Goal: Task Accomplishment & Management: Use online tool/utility

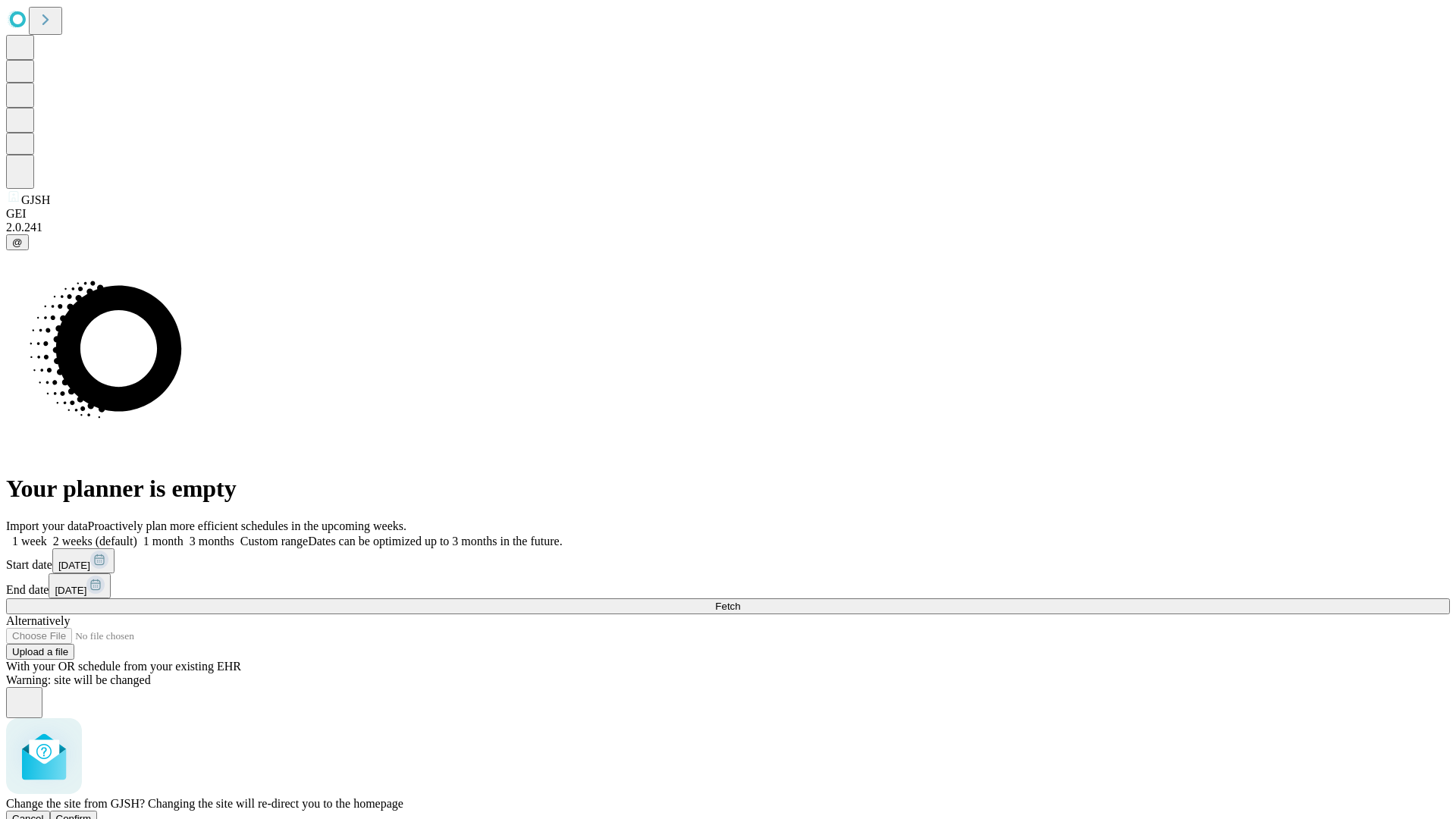
click at [92, 813] on span "Confirm" at bounding box center [74, 819] width 36 height 12
click at [47, 535] on label "1 week" at bounding box center [26, 541] width 41 height 13
click at [740, 600] on span "Fetch" at bounding box center [728, 606] width 25 height 12
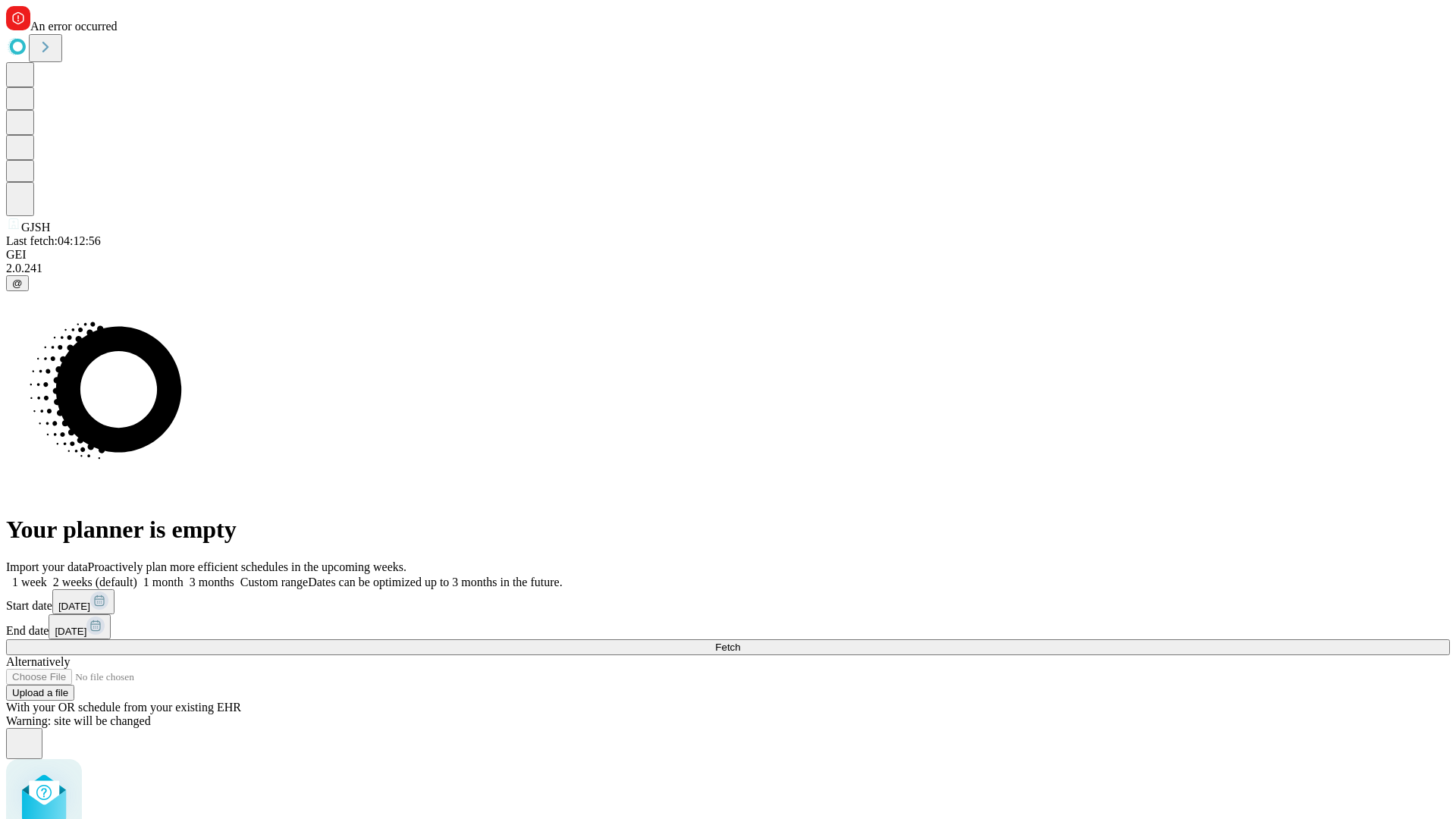
click at [47, 576] on label "1 week" at bounding box center [26, 582] width 41 height 13
click at [740, 641] on span "Fetch" at bounding box center [728, 647] width 25 height 12
click at [47, 576] on label "1 week" at bounding box center [26, 582] width 41 height 13
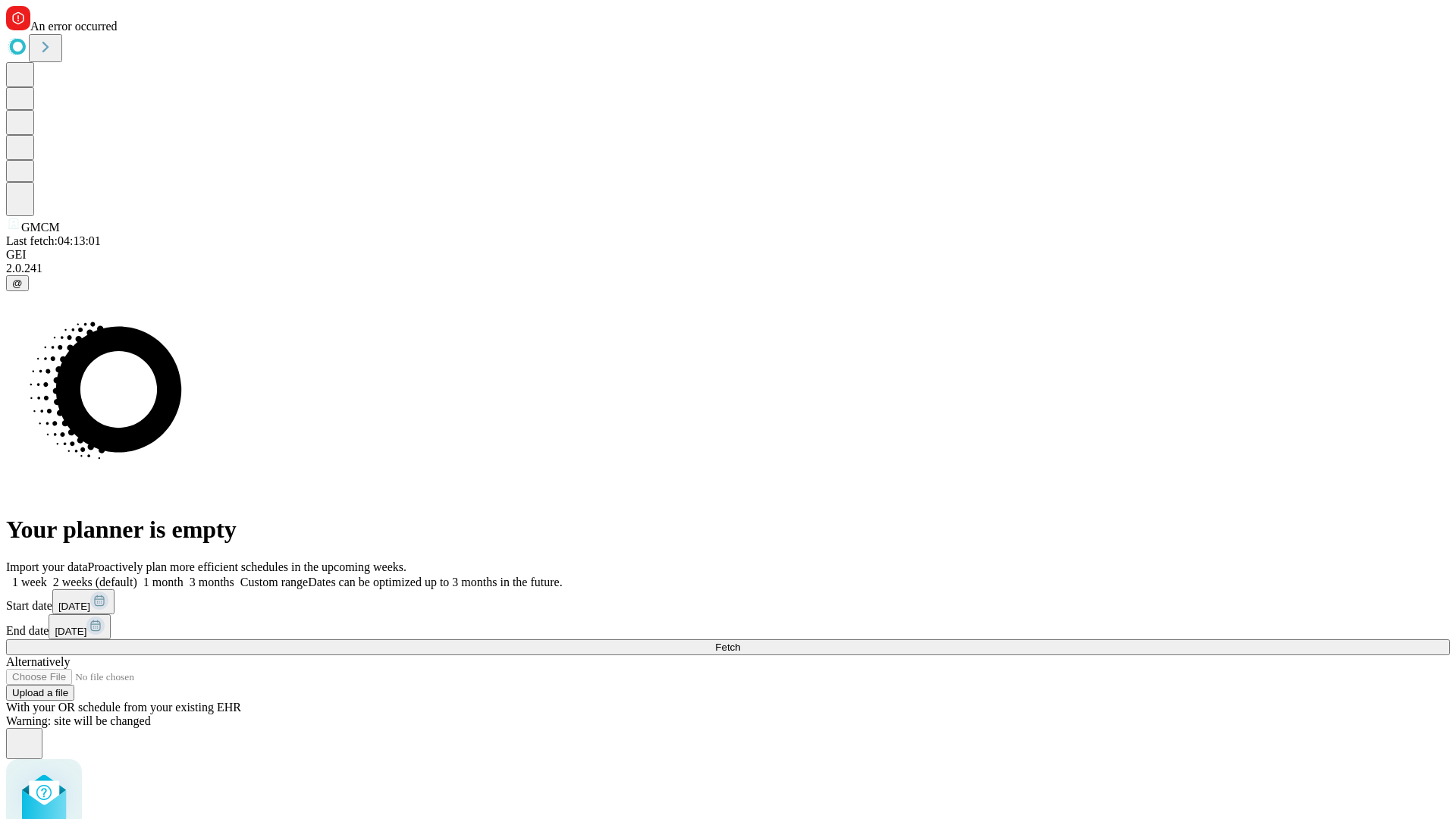
click at [740, 641] on span "Fetch" at bounding box center [728, 647] width 25 height 12
click at [47, 576] on label "1 week" at bounding box center [26, 582] width 41 height 13
click at [740, 641] on span "Fetch" at bounding box center [728, 647] width 25 height 12
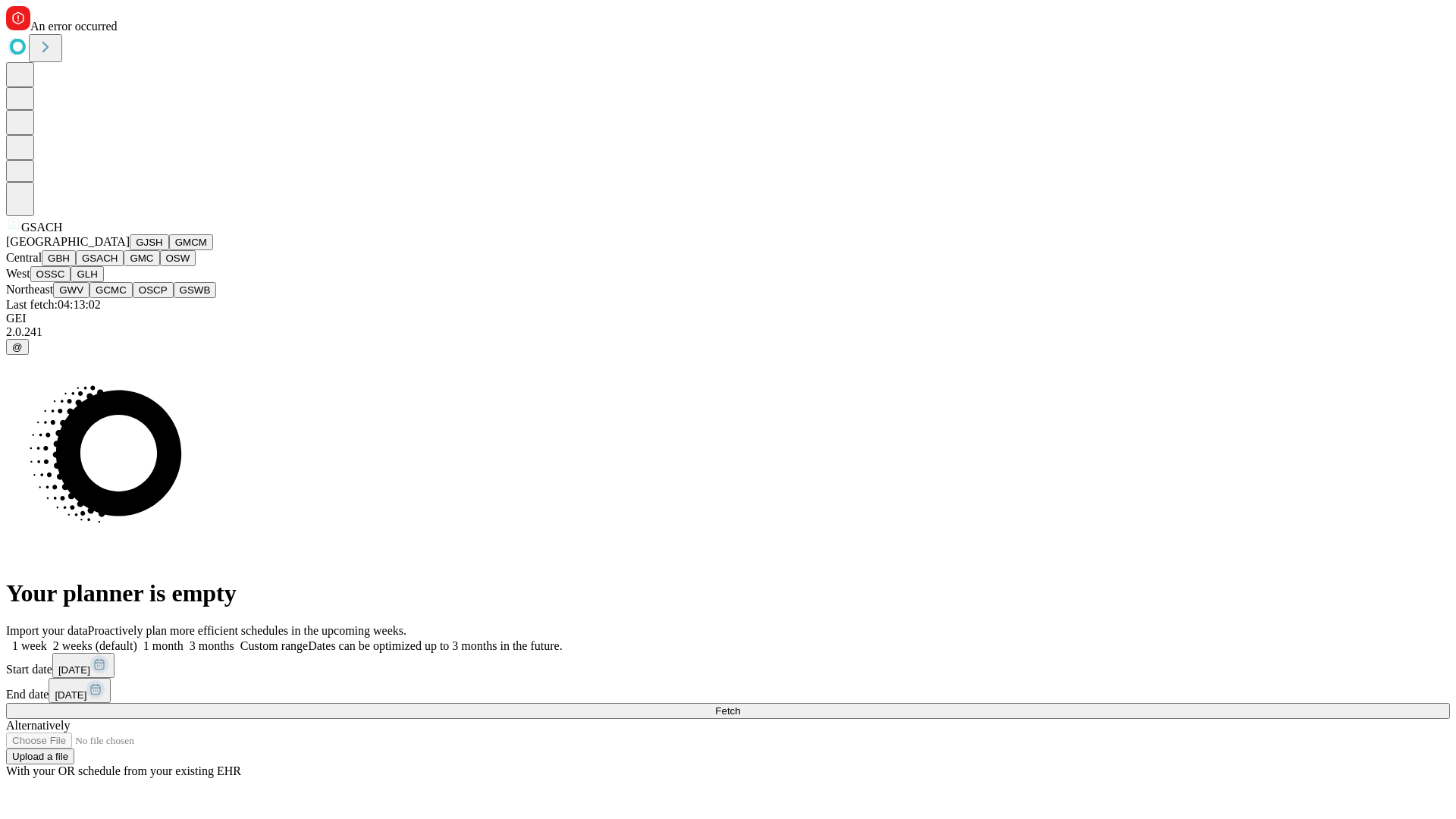
click at [124, 266] on button "GMC" at bounding box center [141, 258] width 36 height 16
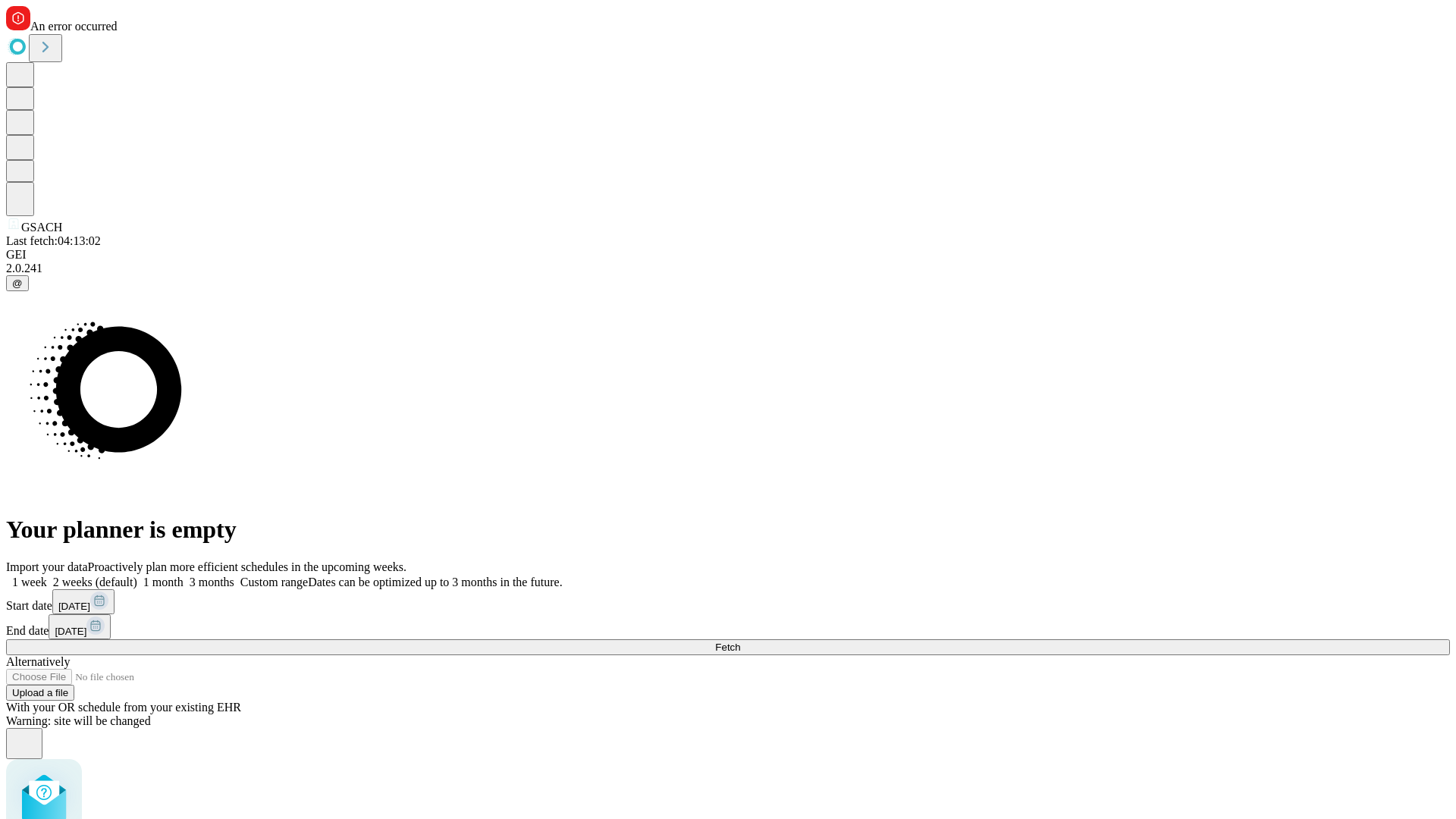
click at [47, 576] on label "1 week" at bounding box center [26, 582] width 41 height 13
click at [740, 641] on span "Fetch" at bounding box center [728, 647] width 25 height 12
click at [47, 576] on label "1 week" at bounding box center [26, 582] width 41 height 13
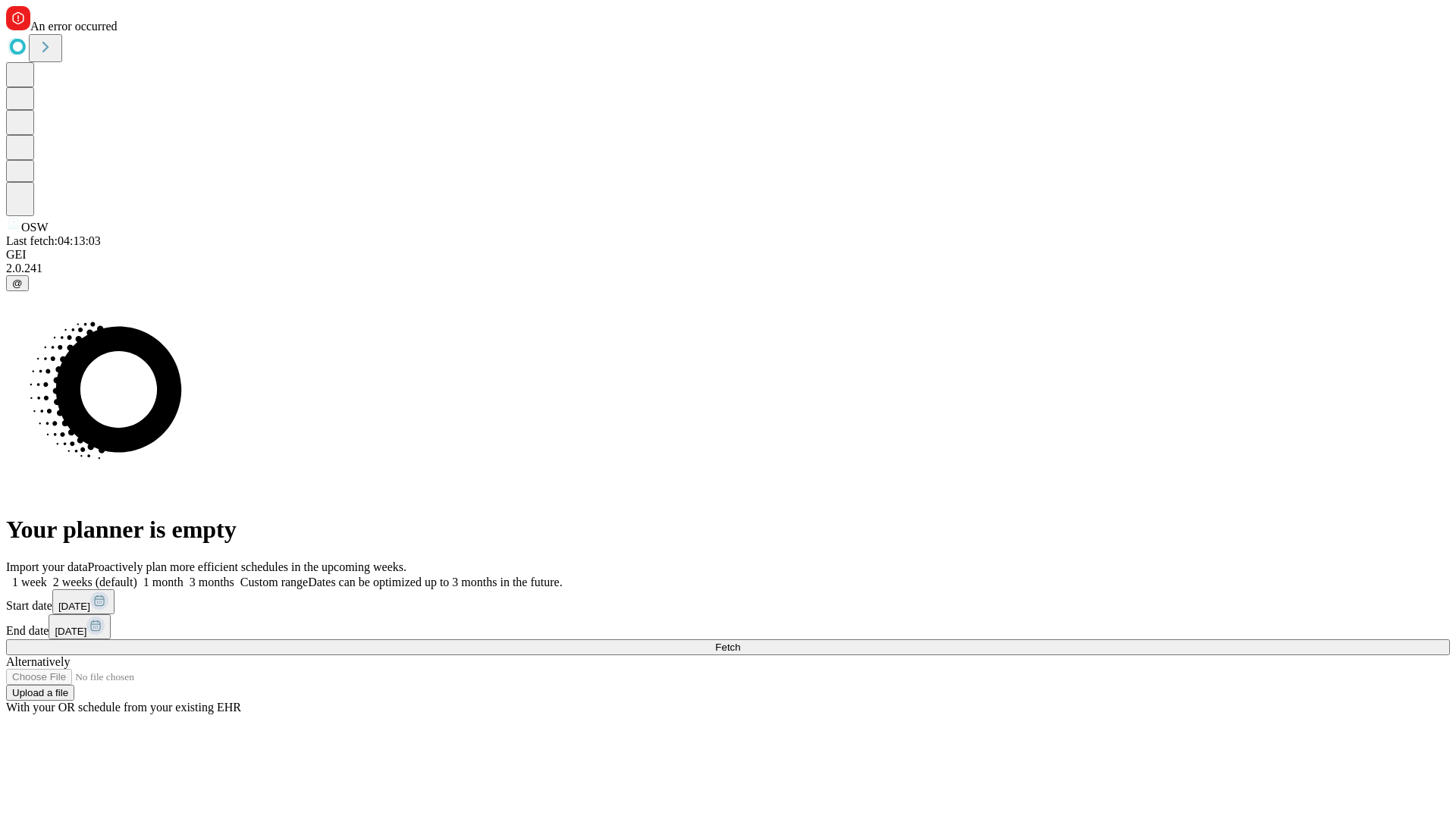
click at [740, 641] on span "Fetch" at bounding box center [728, 647] width 25 height 12
click at [47, 576] on label "1 week" at bounding box center [26, 582] width 41 height 13
click at [740, 641] on span "Fetch" at bounding box center [728, 647] width 25 height 12
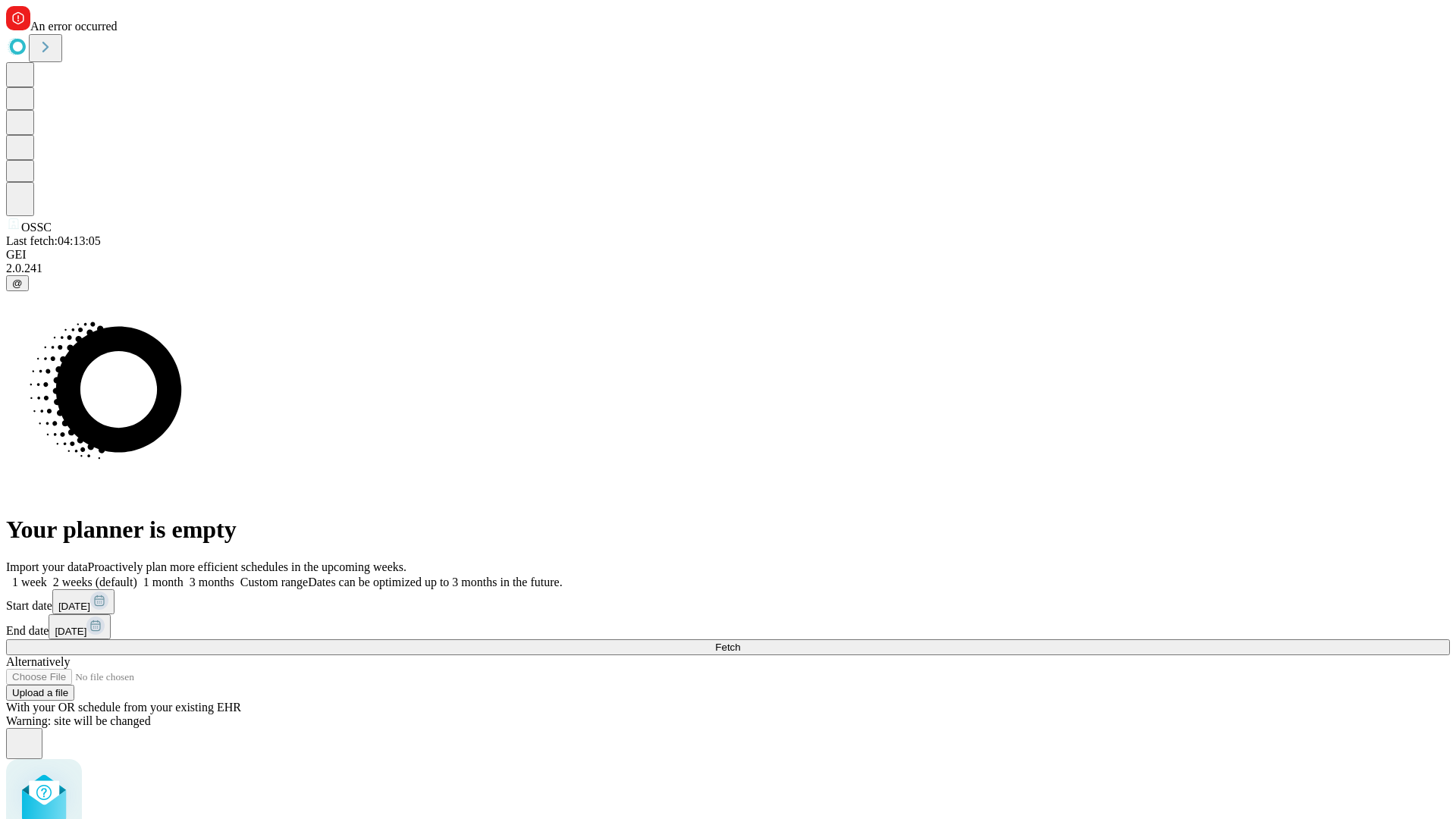
click at [47, 576] on label "1 week" at bounding box center [26, 582] width 41 height 13
click at [740, 641] on span "Fetch" at bounding box center [728, 647] width 25 height 12
click at [47, 576] on label "1 week" at bounding box center [26, 582] width 41 height 13
click at [740, 641] on span "Fetch" at bounding box center [728, 647] width 25 height 12
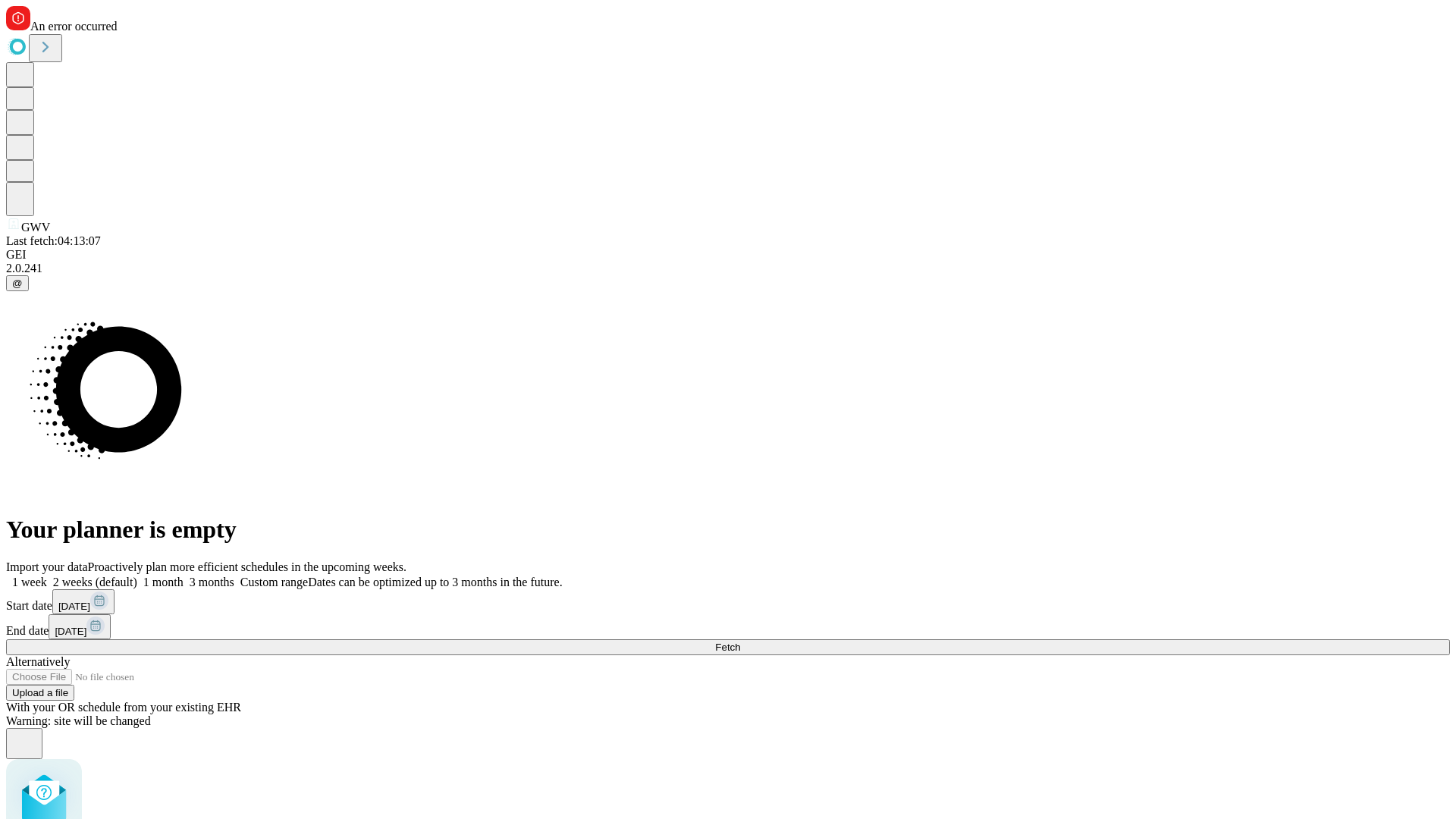
click at [47, 576] on label "1 week" at bounding box center [26, 582] width 41 height 13
click at [740, 641] on span "Fetch" at bounding box center [728, 647] width 25 height 12
click at [47, 576] on label "1 week" at bounding box center [26, 582] width 41 height 13
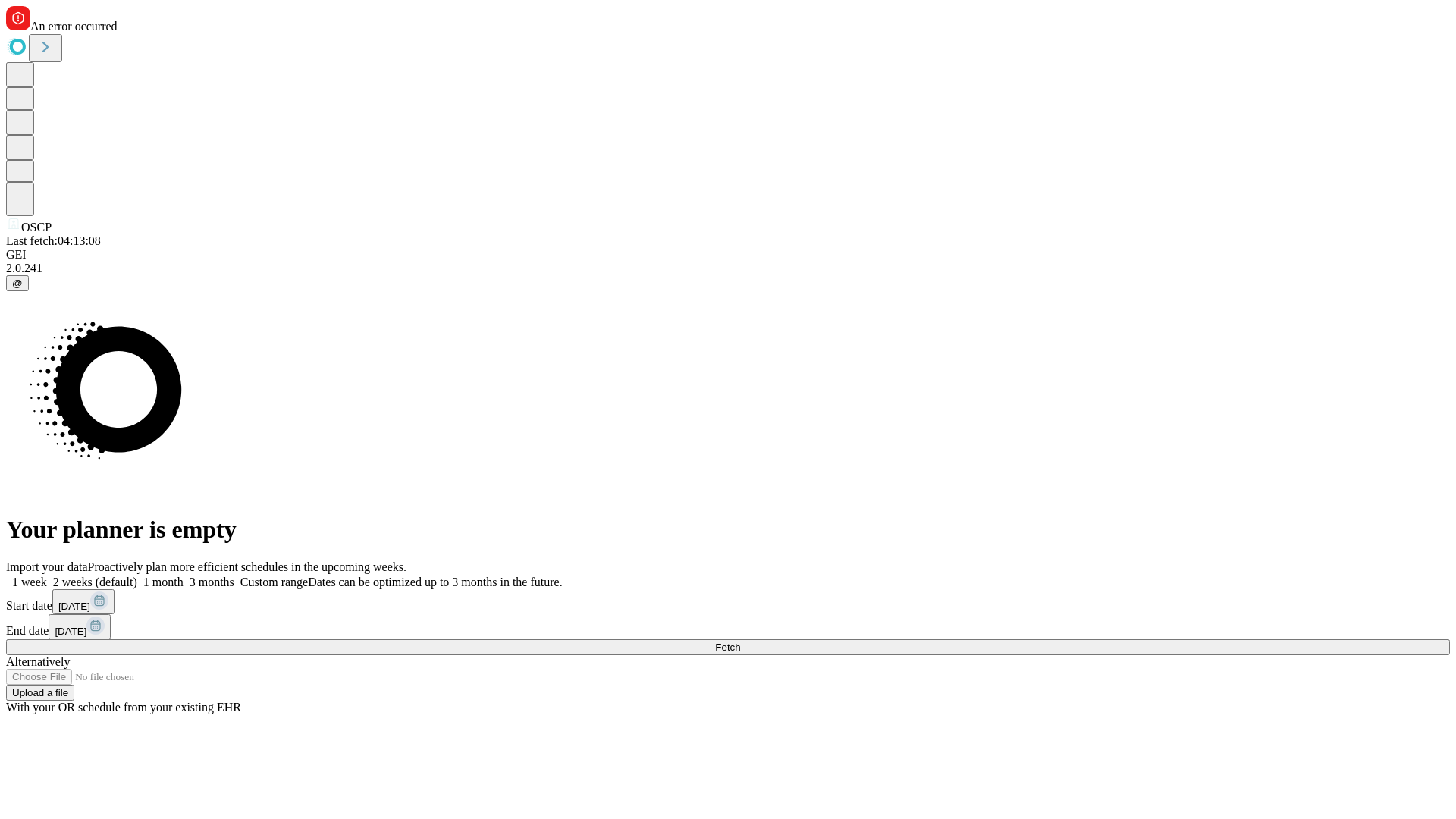
click at [740, 641] on span "Fetch" at bounding box center [728, 647] width 25 height 12
